Goal: Task Accomplishment & Management: Use online tool/utility

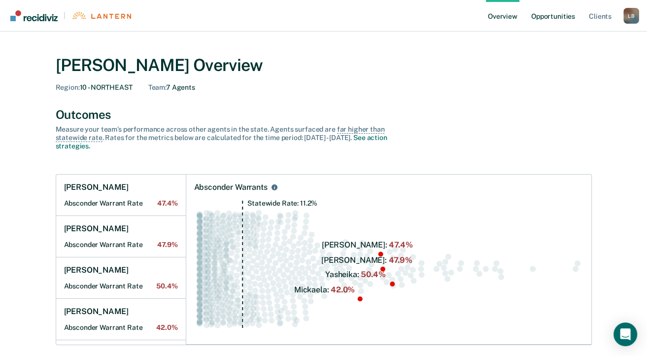
click at [549, 15] on link "Opportunities" at bounding box center [553, 16] width 48 height 32
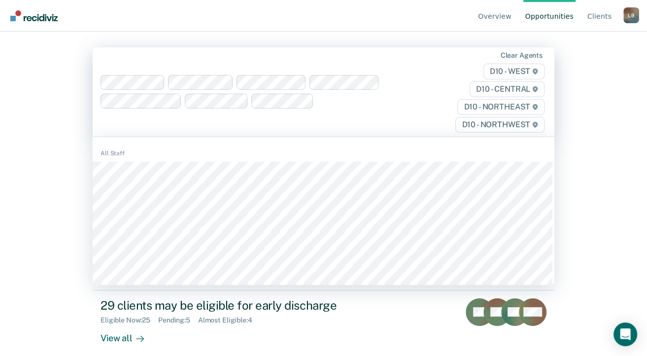
click at [313, 99] on div at bounding box center [257, 92] width 312 height 34
type input "a"
type input "cr"
type input "giu"
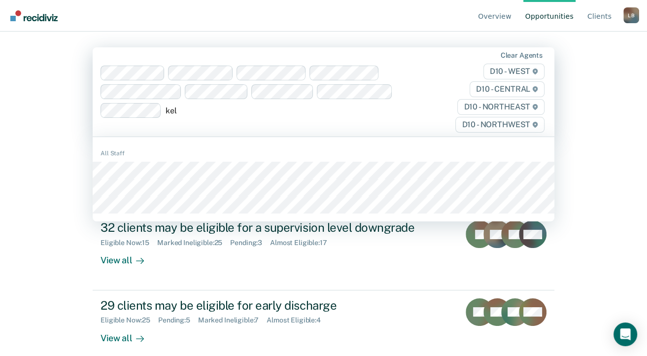
type input "[PERSON_NAME]"
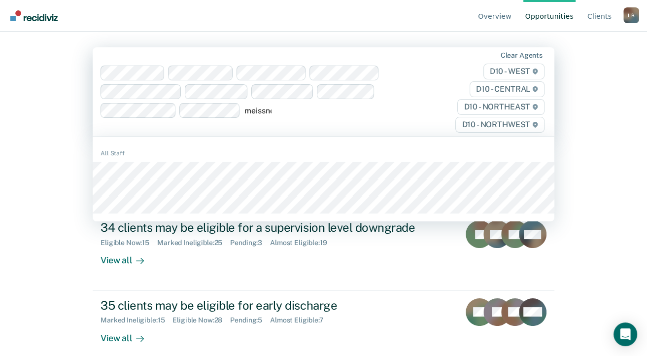
type input "[PERSON_NAME]"
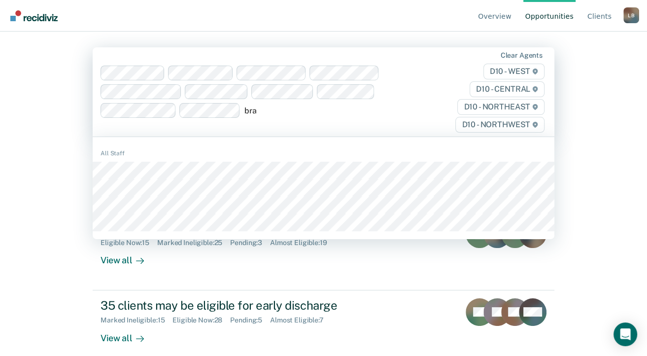
type input "[PERSON_NAME]"
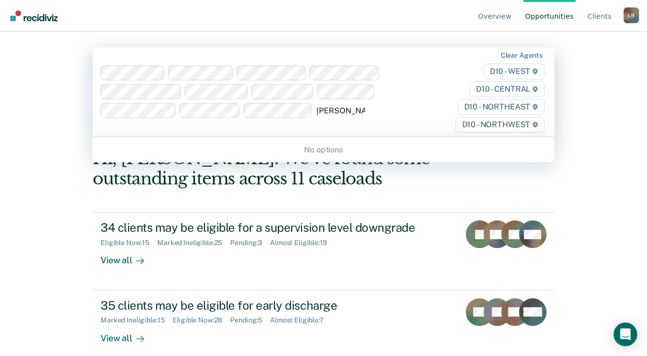
drag, startPoint x: 334, startPoint y: 110, endPoint x: 349, endPoint y: 115, distance: 15.6
click at [335, 110] on input "[PERSON_NAME]" at bounding box center [340, 110] width 49 height 9
click at [362, 113] on input "[PERSON_NAME]" at bounding box center [340, 110] width 49 height 9
drag, startPoint x: 340, startPoint y: 106, endPoint x: 345, endPoint y: 109, distance: 5.7
click at [340, 107] on input "[PERSON_NAME]" at bounding box center [340, 110] width 49 height 9
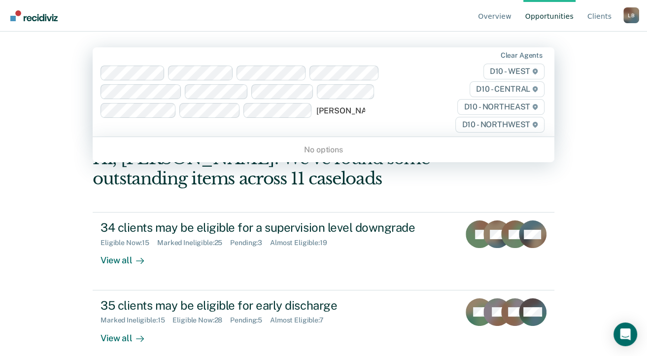
click at [344, 109] on input "[PERSON_NAME]" at bounding box center [340, 110] width 49 height 9
click at [353, 112] on input "[PERSON_NAME]" at bounding box center [342, 110] width 53 height 9
click at [358, 112] on input "[PERSON_NAME]" at bounding box center [340, 110] width 48 height 9
drag, startPoint x: 361, startPoint y: 107, endPoint x: 382, endPoint y: 124, distance: 27.4
click at [378, 121] on div "[PERSON_NAME] Clear agents D10 - WEST D10 - CENTRAL D10 - NORTHEAST D10 - NORTH…" at bounding box center [324, 91] width 462 height 89
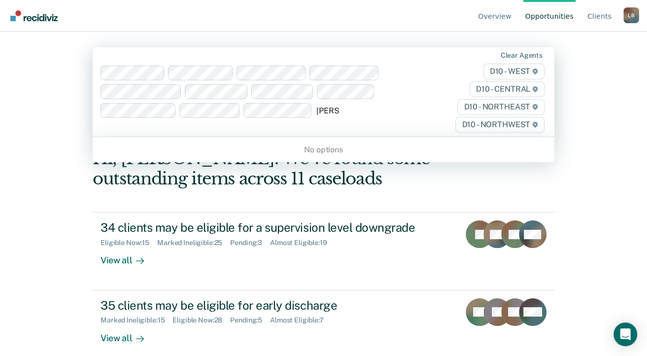
type input "[PERSON_NAME]"
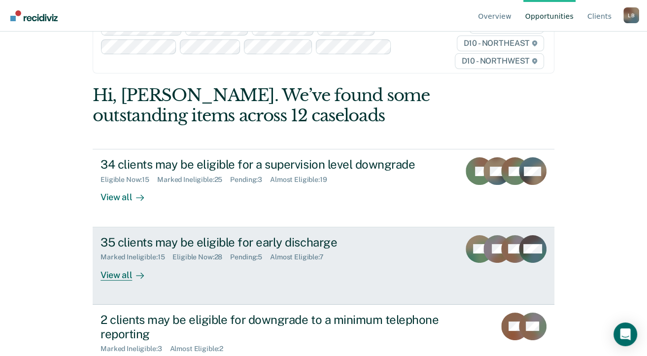
scroll to position [49, 0]
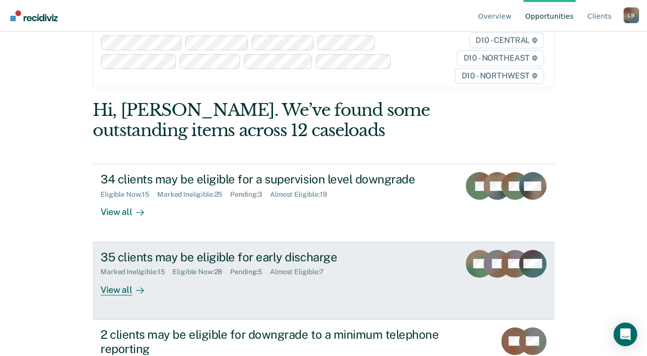
click at [112, 291] on div "View all" at bounding box center [128, 285] width 55 height 19
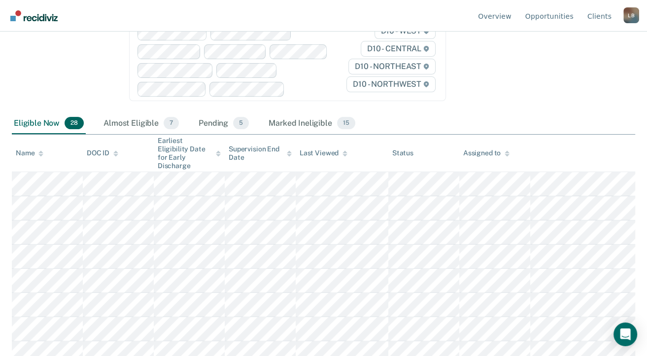
scroll to position [148, 0]
click at [297, 123] on div "Marked Ineligible 15" at bounding box center [312, 125] width 90 height 22
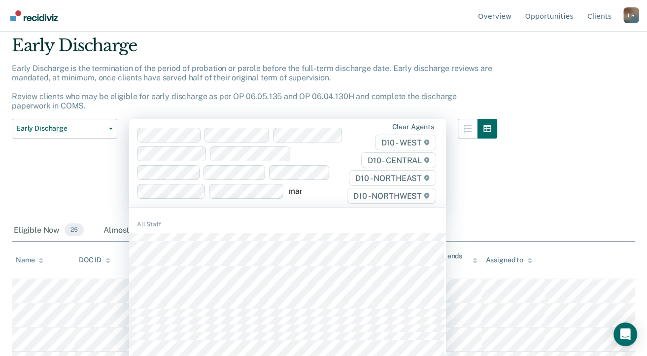
scroll to position [33, 0]
type input "mark"
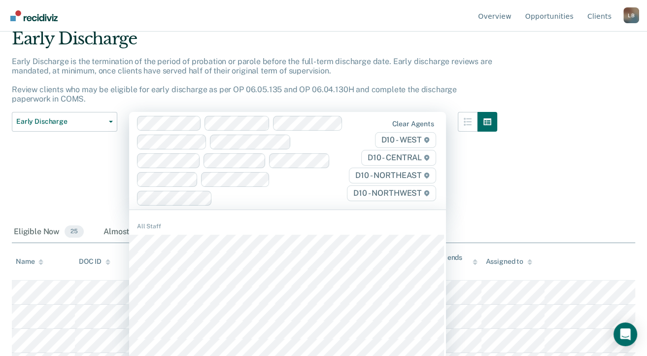
scroll to position [40, 0]
click at [315, 145] on div at bounding box center [242, 160] width 210 height 90
type input "terr"
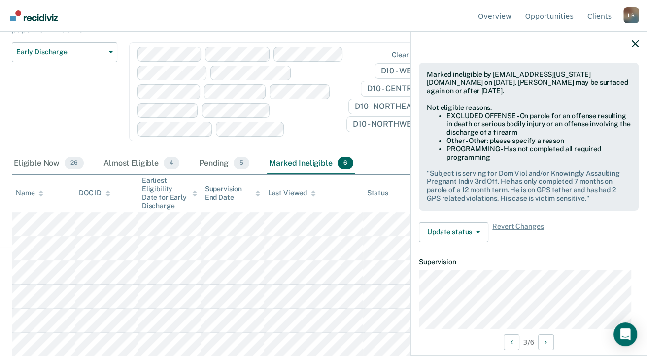
scroll to position [345, 0]
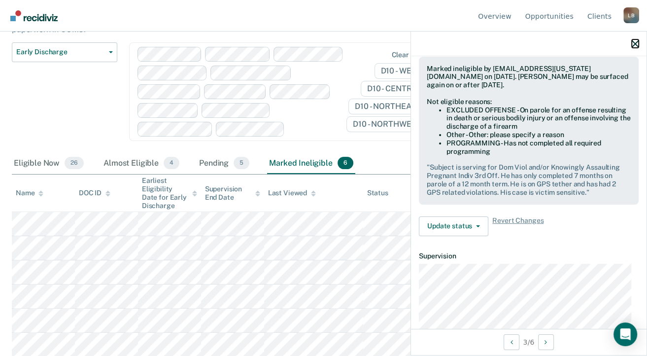
click at [637, 41] on icon "button" at bounding box center [635, 43] width 7 height 7
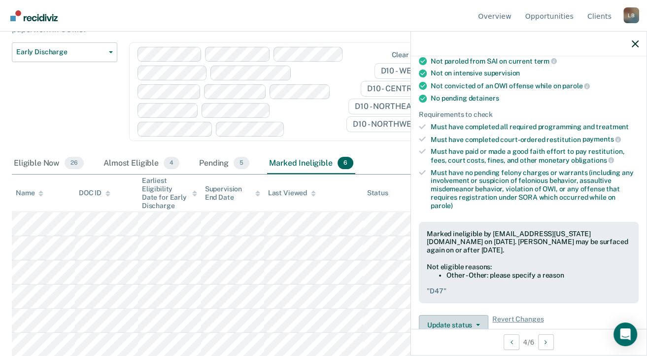
scroll to position [197, 0]
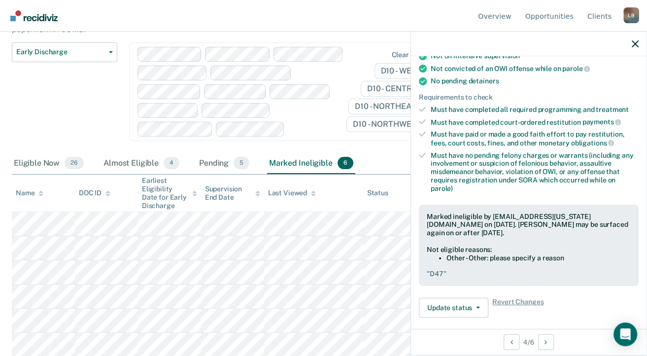
click at [639, 43] on div at bounding box center [529, 44] width 236 height 25
click at [636, 42] on icon "button" at bounding box center [635, 43] width 7 height 7
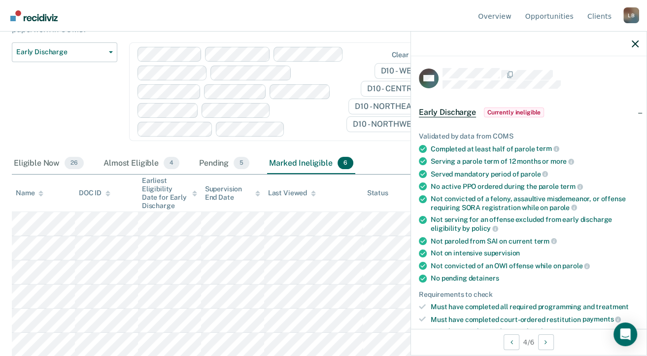
click at [396, 154] on div "Eligible Now 26 Almost Eligible 4 Pending 5 Marked Ineligible 6" at bounding box center [323, 164] width 623 height 22
click at [639, 44] on div at bounding box center [529, 44] width 236 height 25
click at [637, 43] on icon "button" at bounding box center [635, 43] width 7 height 7
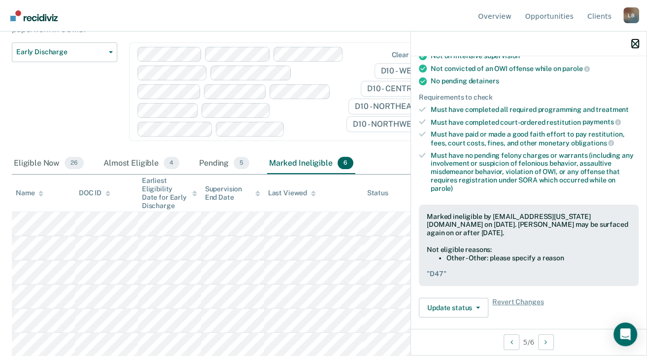
click at [635, 43] on icon "button" at bounding box center [635, 43] width 7 height 7
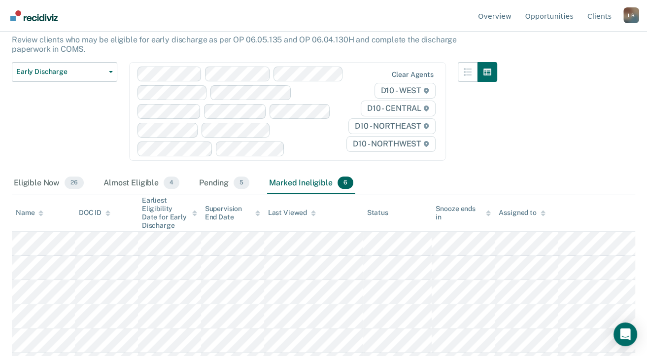
scroll to position [99, 0]
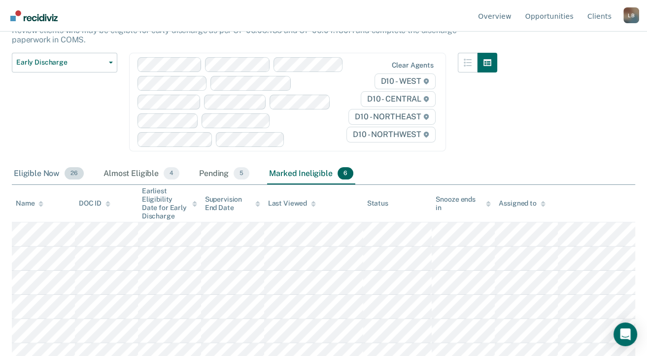
click at [45, 176] on div "Eligible Now 26" at bounding box center [49, 174] width 74 height 22
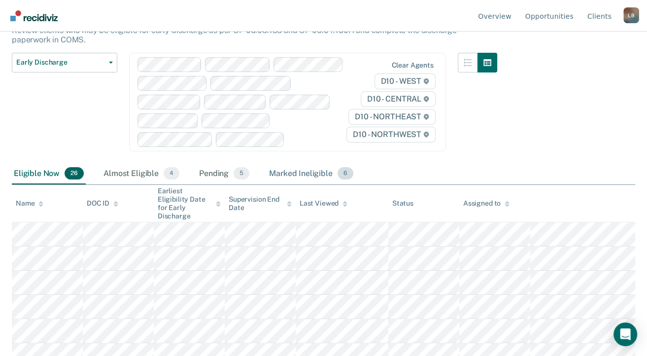
click at [290, 167] on div "Marked Ineligible 6" at bounding box center [311, 174] width 88 height 22
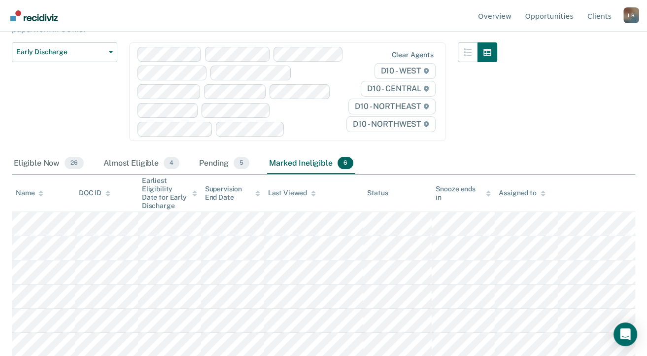
scroll to position [60, 0]
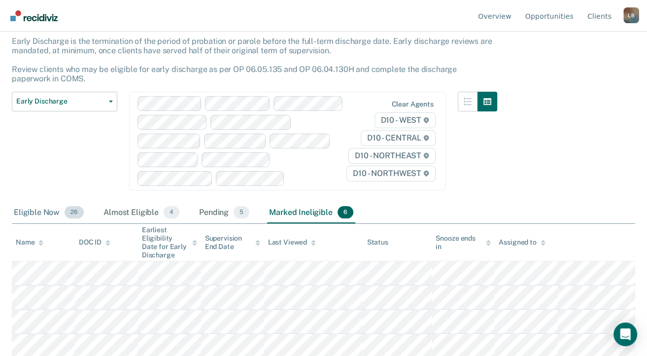
click at [42, 209] on div "Eligible Now 26" at bounding box center [49, 213] width 74 height 22
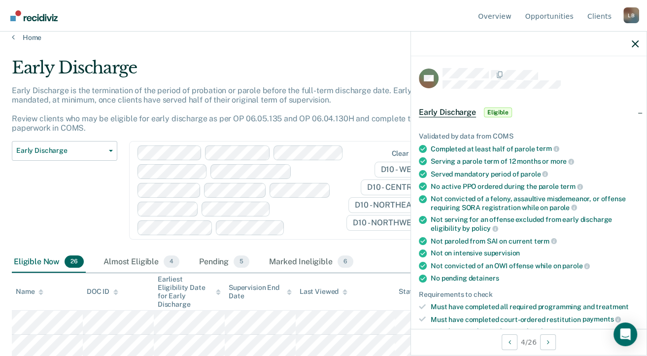
scroll to position [0, 0]
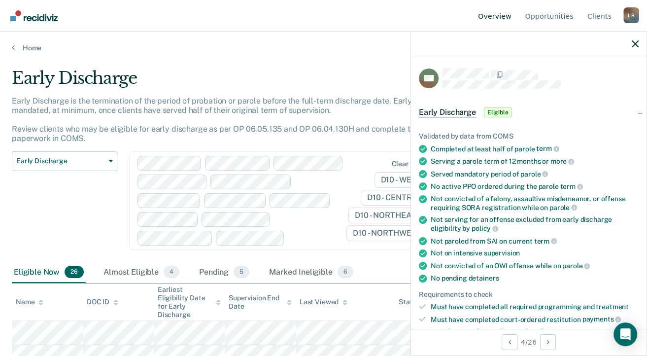
click at [498, 14] on link "Overview" at bounding box center [494, 16] width 37 height 32
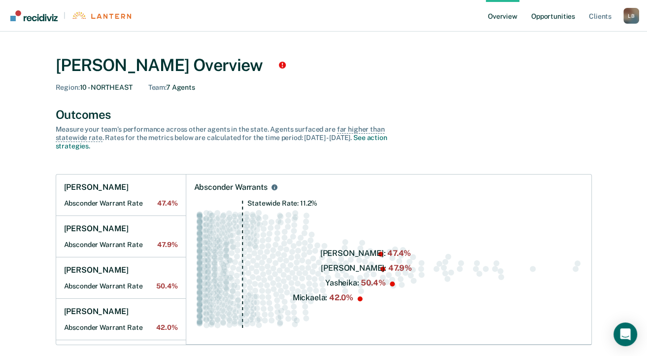
click at [549, 16] on link "Opportunities" at bounding box center [553, 16] width 48 height 32
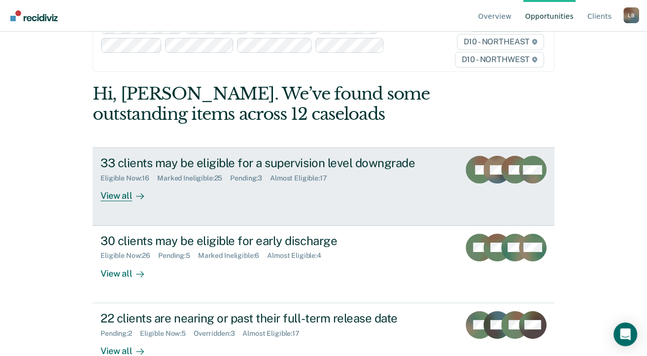
scroll to position [49, 0]
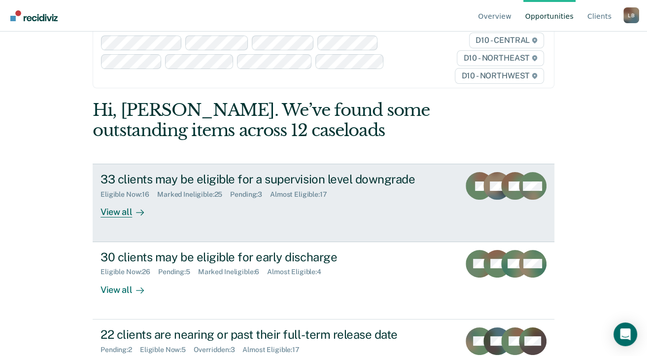
click at [113, 210] on div "View all" at bounding box center [128, 208] width 55 height 19
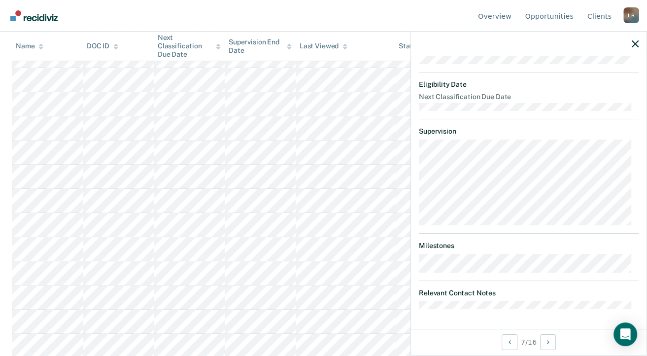
scroll to position [352, 0]
click at [633, 40] on button "button" at bounding box center [635, 43] width 7 height 8
click at [631, 38] on div at bounding box center [529, 44] width 236 height 25
click at [635, 42] on icon "button" at bounding box center [635, 43] width 7 height 7
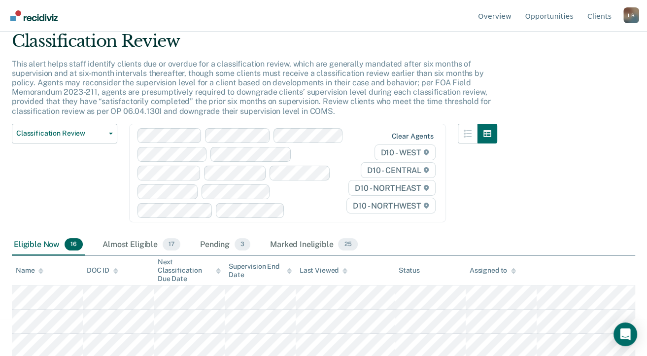
scroll to position [0, 0]
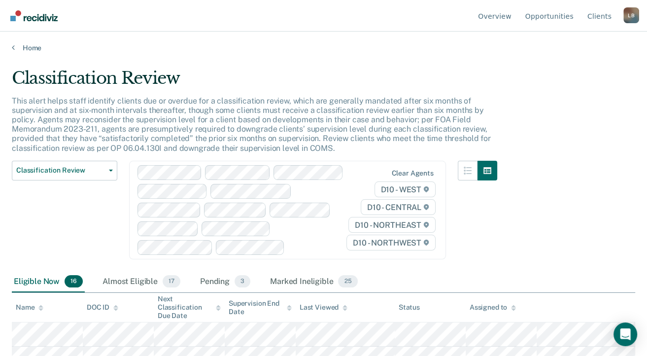
click at [41, 281] on div "Eligible Now 16" at bounding box center [48, 282] width 73 height 22
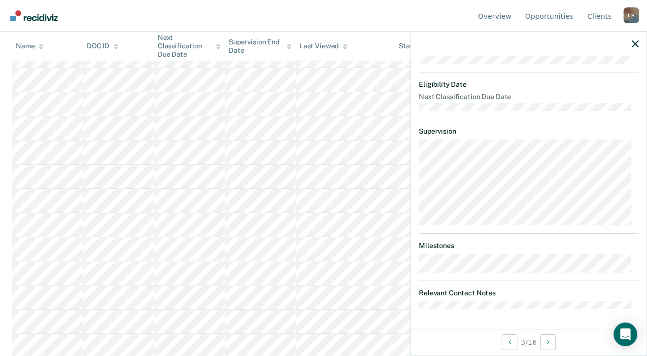
scroll to position [352, 0]
click at [545, 292] on dl "Relevant Contact Notes" at bounding box center [529, 299] width 220 height 20
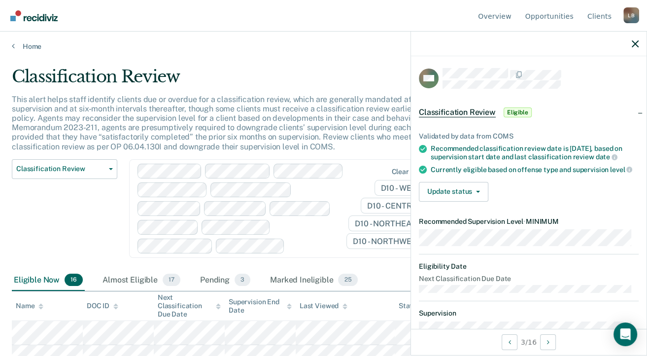
scroll to position [0, 0]
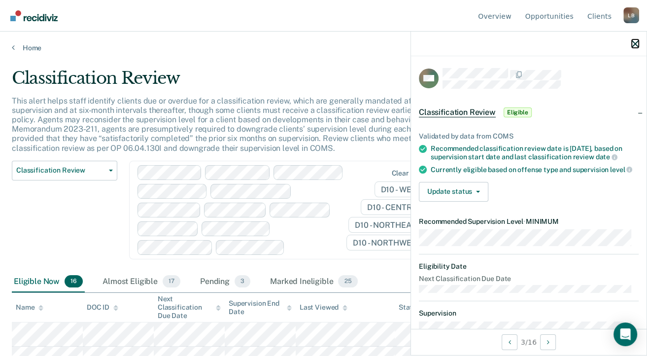
click at [634, 43] on icon "button" at bounding box center [635, 43] width 7 height 7
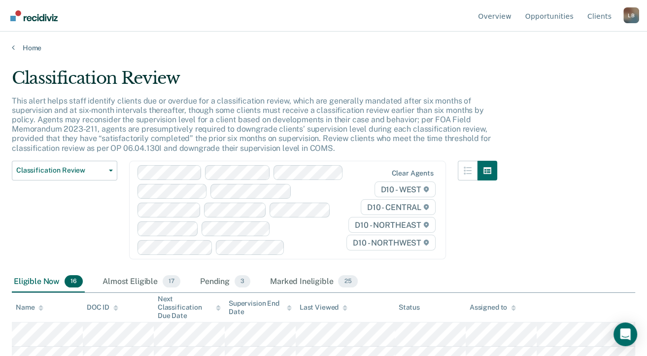
click at [8, 46] on div "Home" at bounding box center [323, 42] width 647 height 21
click at [13, 46] on icon at bounding box center [13, 47] width 3 height 8
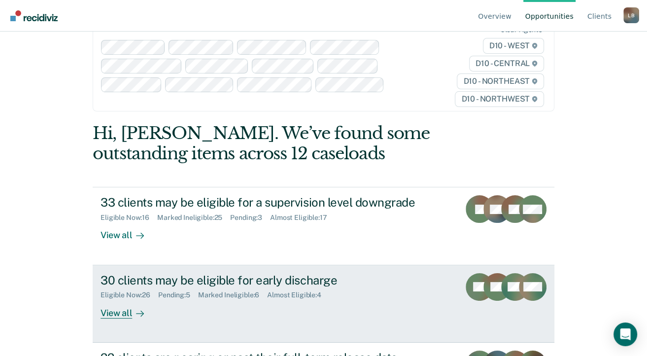
scroll to position [49, 0]
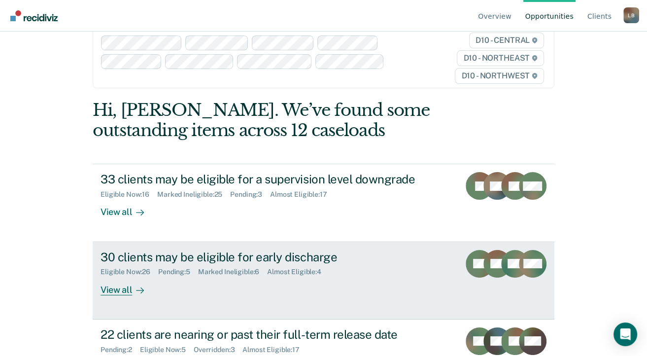
click at [113, 290] on div "View all" at bounding box center [128, 285] width 55 height 19
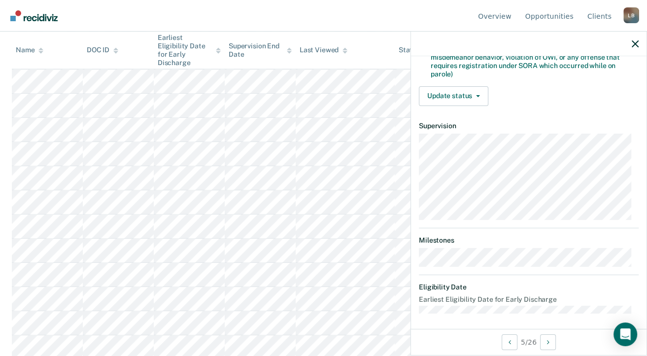
scroll to position [592, 0]
click at [545, 344] on button "Next Opportunity" at bounding box center [548, 342] width 16 height 16
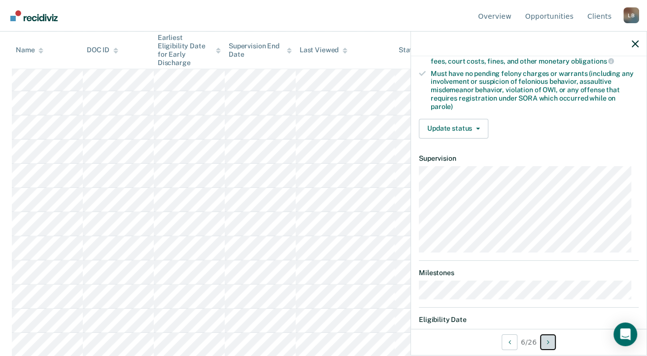
scroll to position [262, 0]
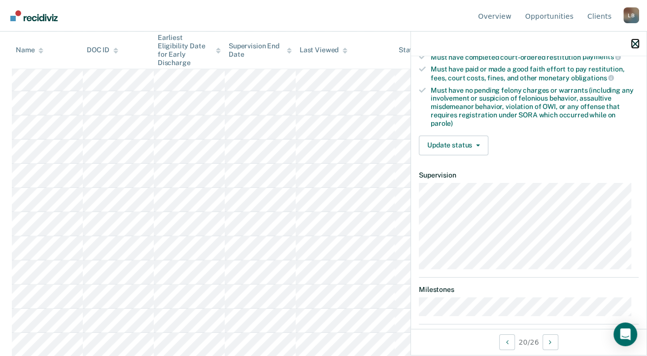
click at [634, 40] on icon "button" at bounding box center [635, 43] width 7 height 7
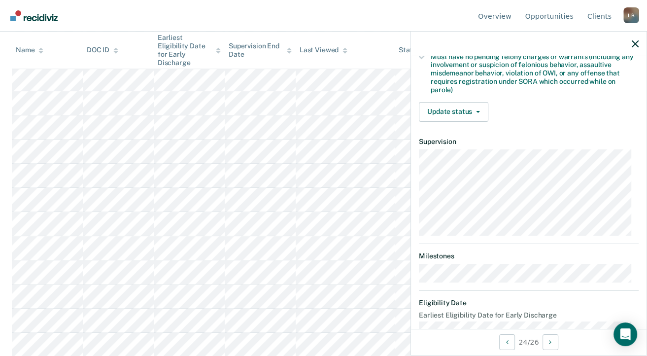
scroll to position [311, 0]
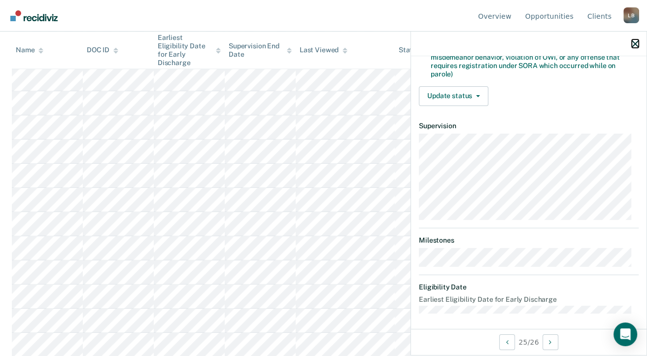
click at [636, 42] on icon "button" at bounding box center [635, 43] width 7 height 7
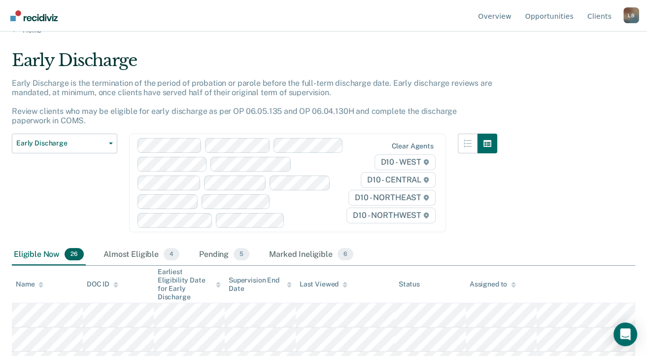
scroll to position [0, 0]
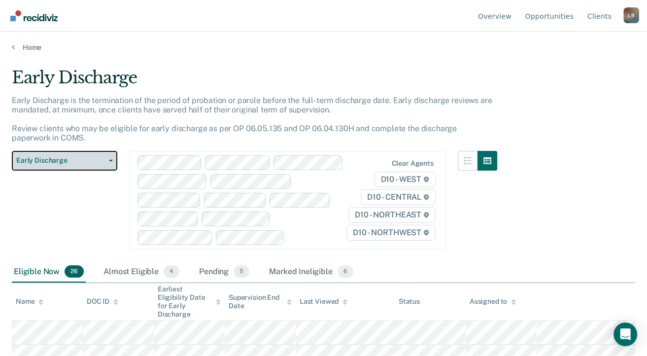
click at [107, 155] on button "Early Discharge" at bounding box center [64, 161] width 105 height 20
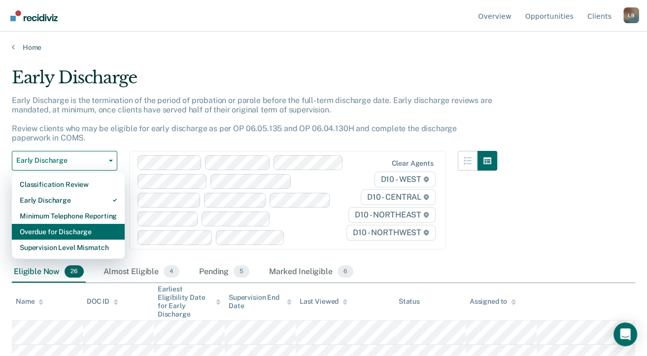
click at [73, 231] on div "Overdue for Discharge" at bounding box center [68, 232] width 97 height 16
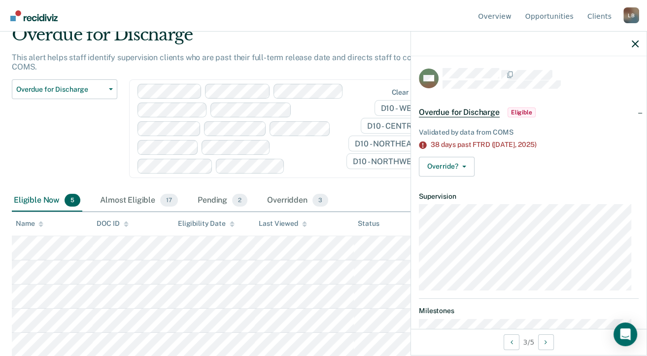
click at [638, 44] on div at bounding box center [529, 44] width 236 height 25
click at [631, 40] on div at bounding box center [529, 44] width 236 height 25
click at [636, 38] on div at bounding box center [529, 44] width 236 height 25
click at [636, 46] on icon "button" at bounding box center [635, 43] width 7 height 7
